Goal: Task Accomplishment & Management: Use online tool/utility

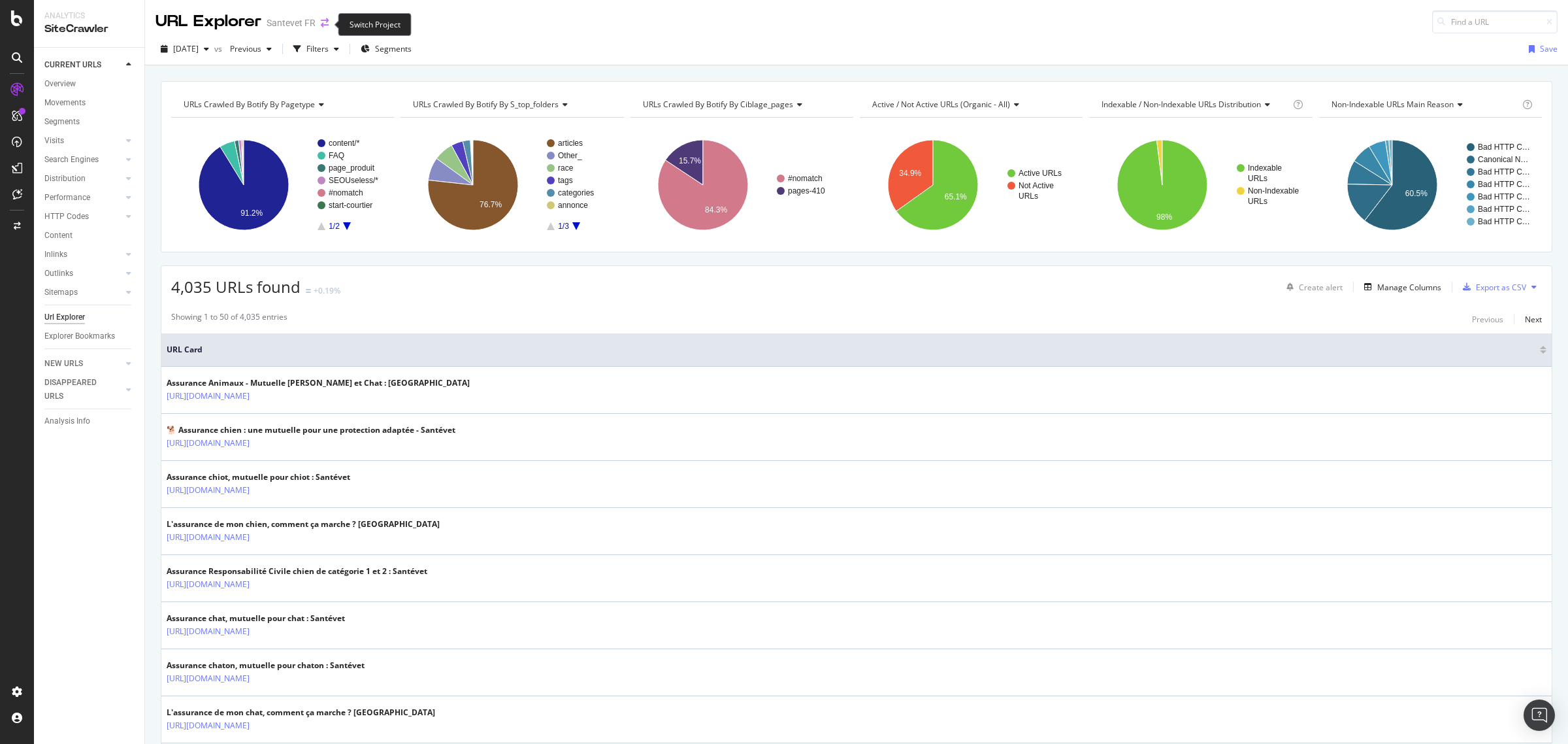
click at [320, 24] on icon "arrow-right-arrow-left" at bounding box center [324, 23] width 8 height 9
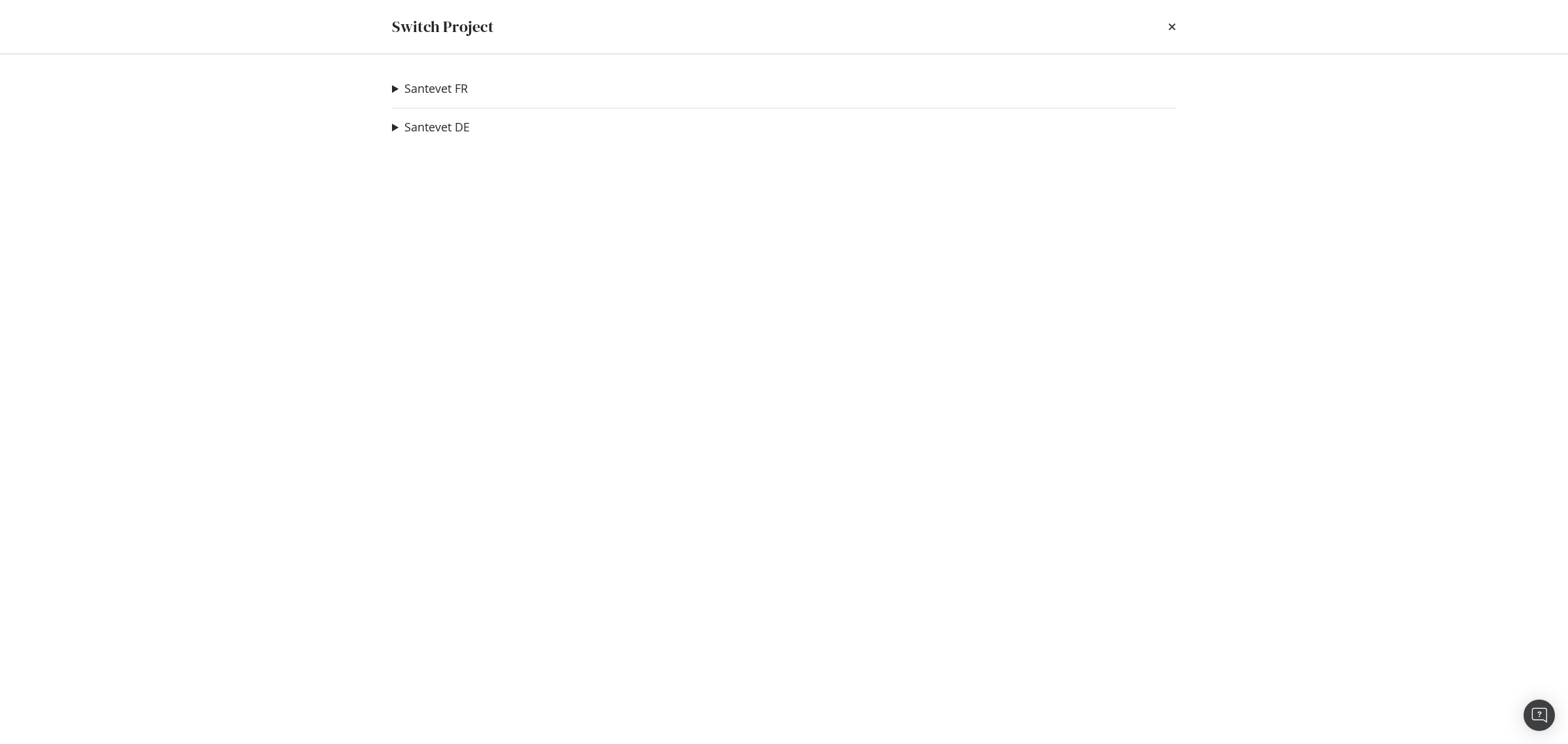
click at [392, 90] on summary "Santevet FR" at bounding box center [430, 88] width 76 height 17
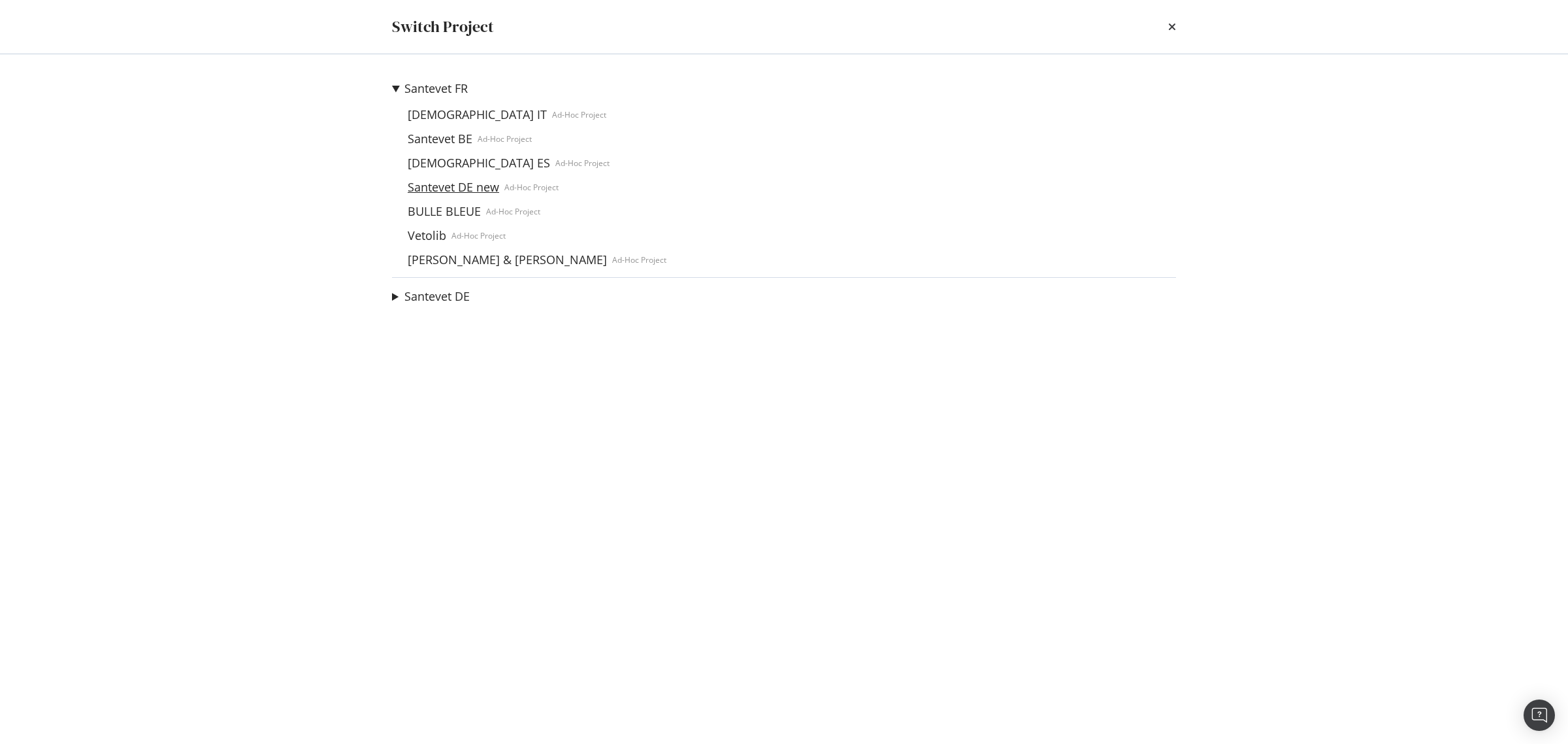
click at [439, 188] on link "Santevet DE new" at bounding box center [453, 187] width 102 height 14
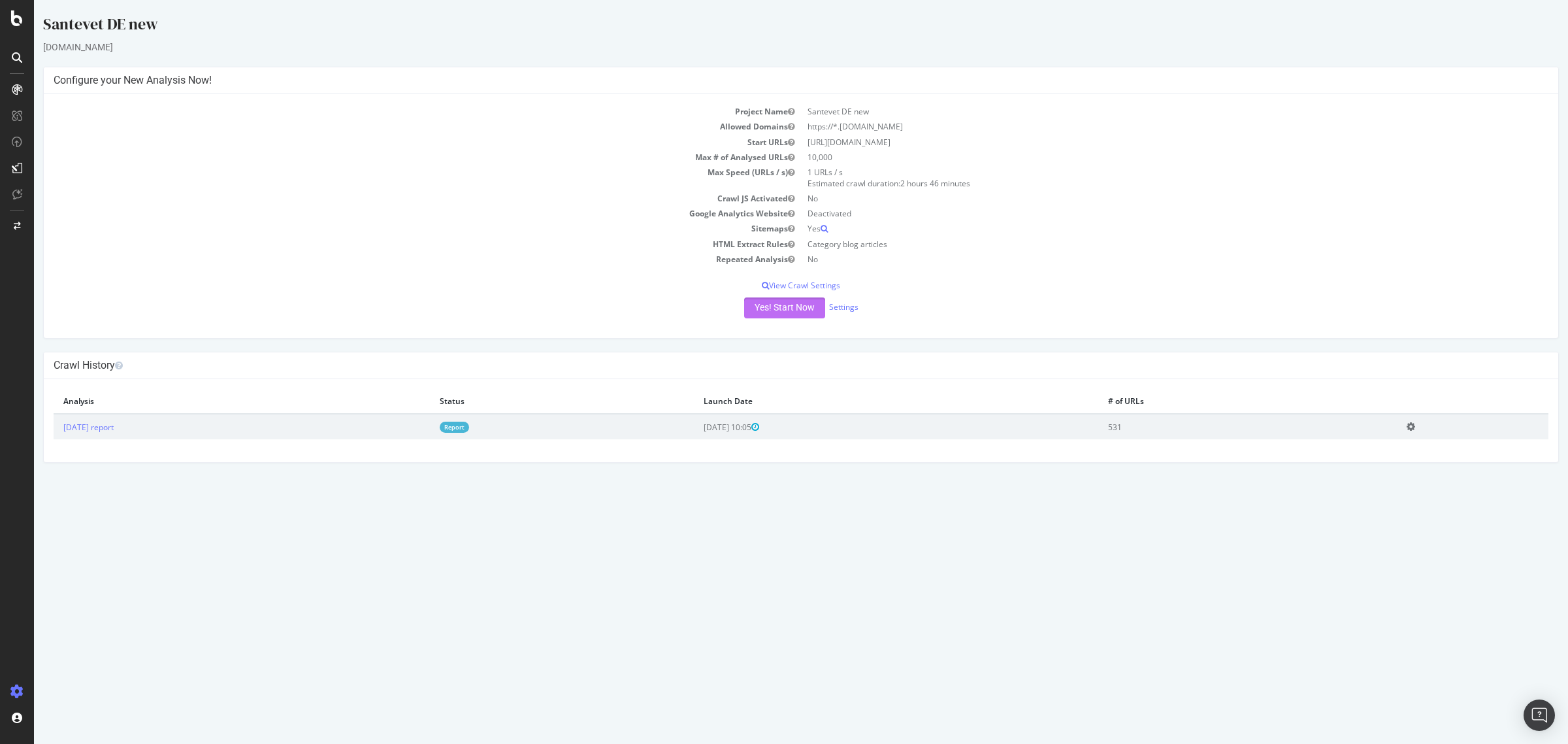
click at [769, 307] on button "Yes! Start Now" at bounding box center [785, 308] width 81 height 21
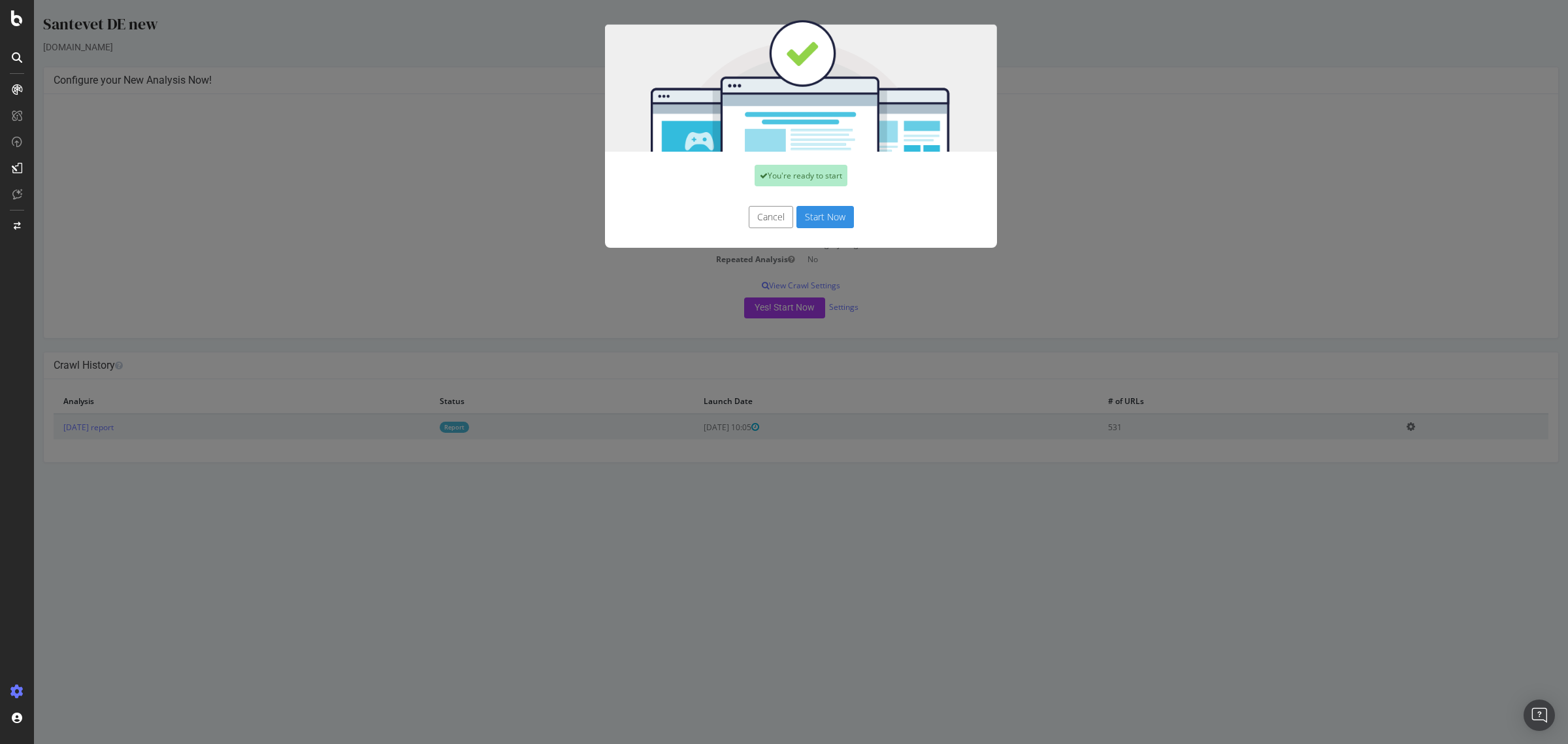
click at [821, 221] on button "Start Now" at bounding box center [824, 216] width 57 height 22
